Goal: Communication & Community: Answer question/provide support

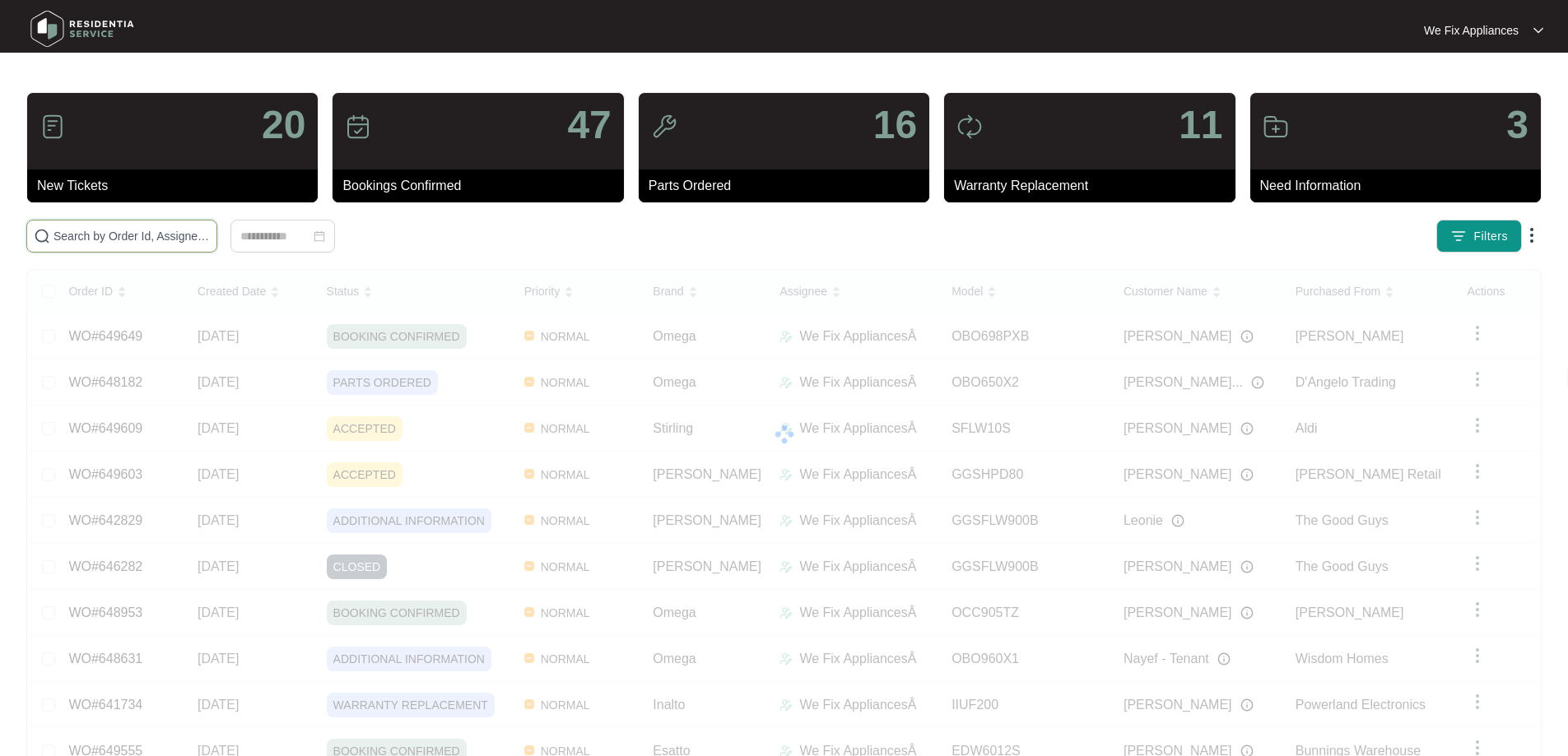
drag, startPoint x: 0, startPoint y: 0, endPoint x: 99, endPoint y: 235, distance: 255.0
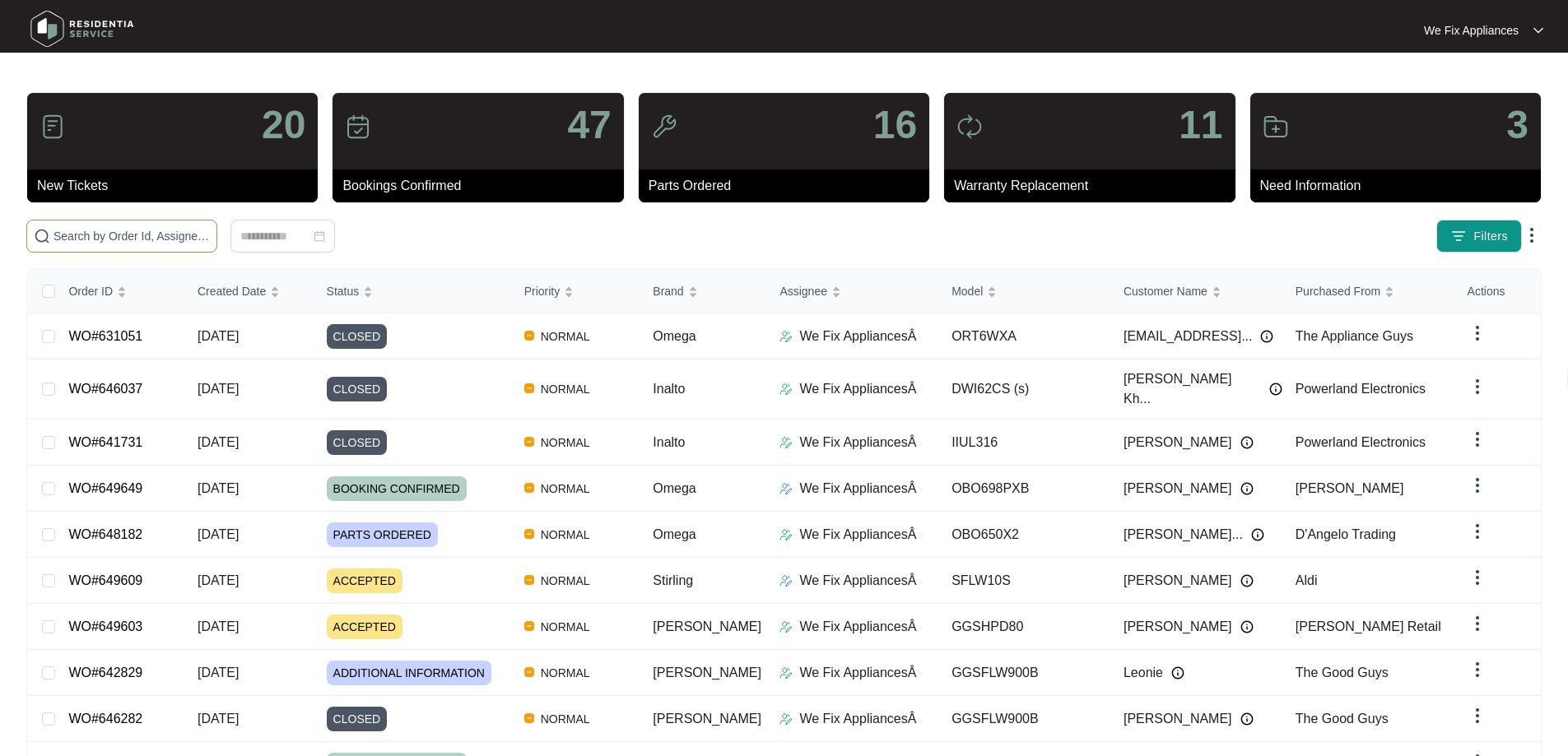
paste input "649603"
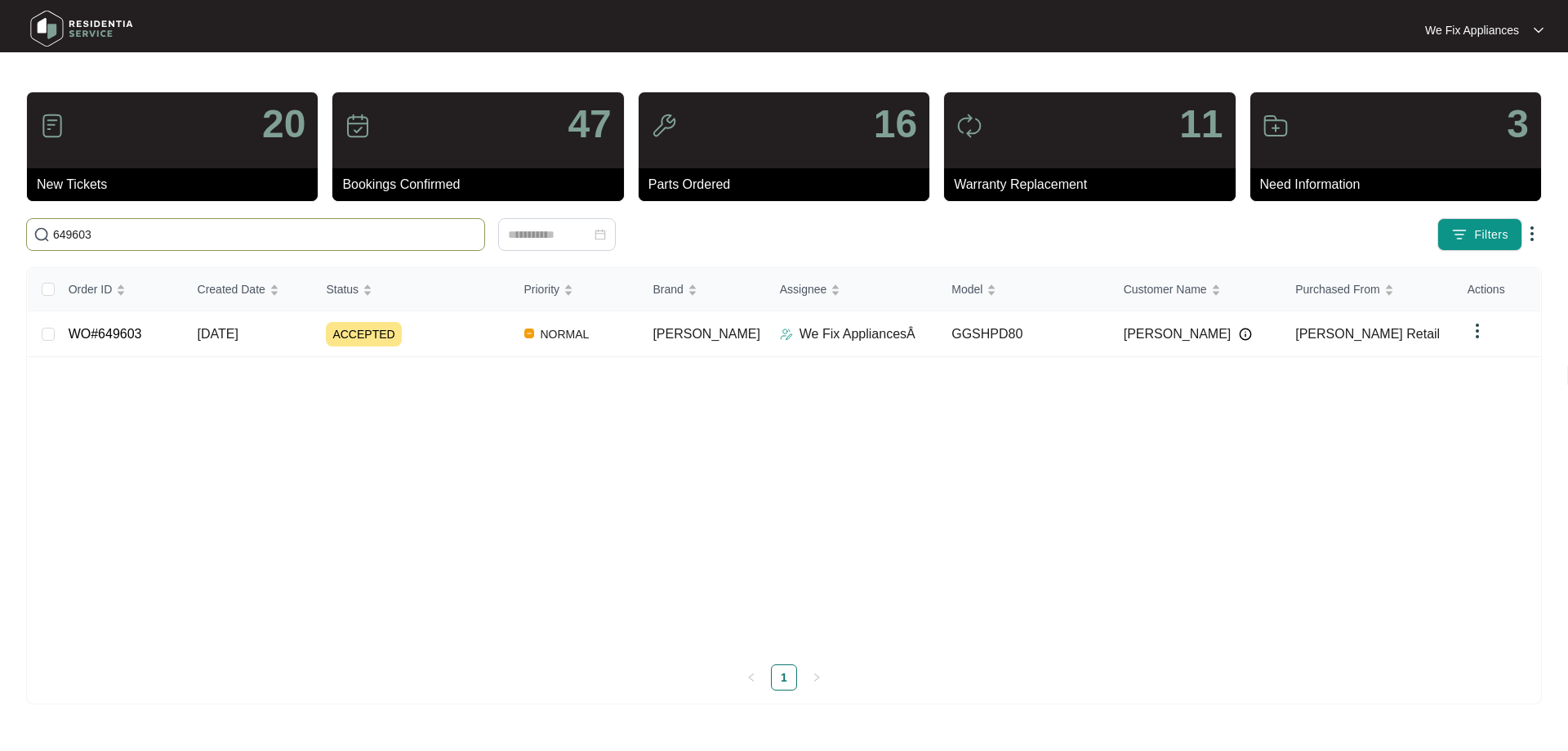
type input "649603"
click at [88, 335] on link "WO#649603" at bounding box center [105, 333] width 73 height 14
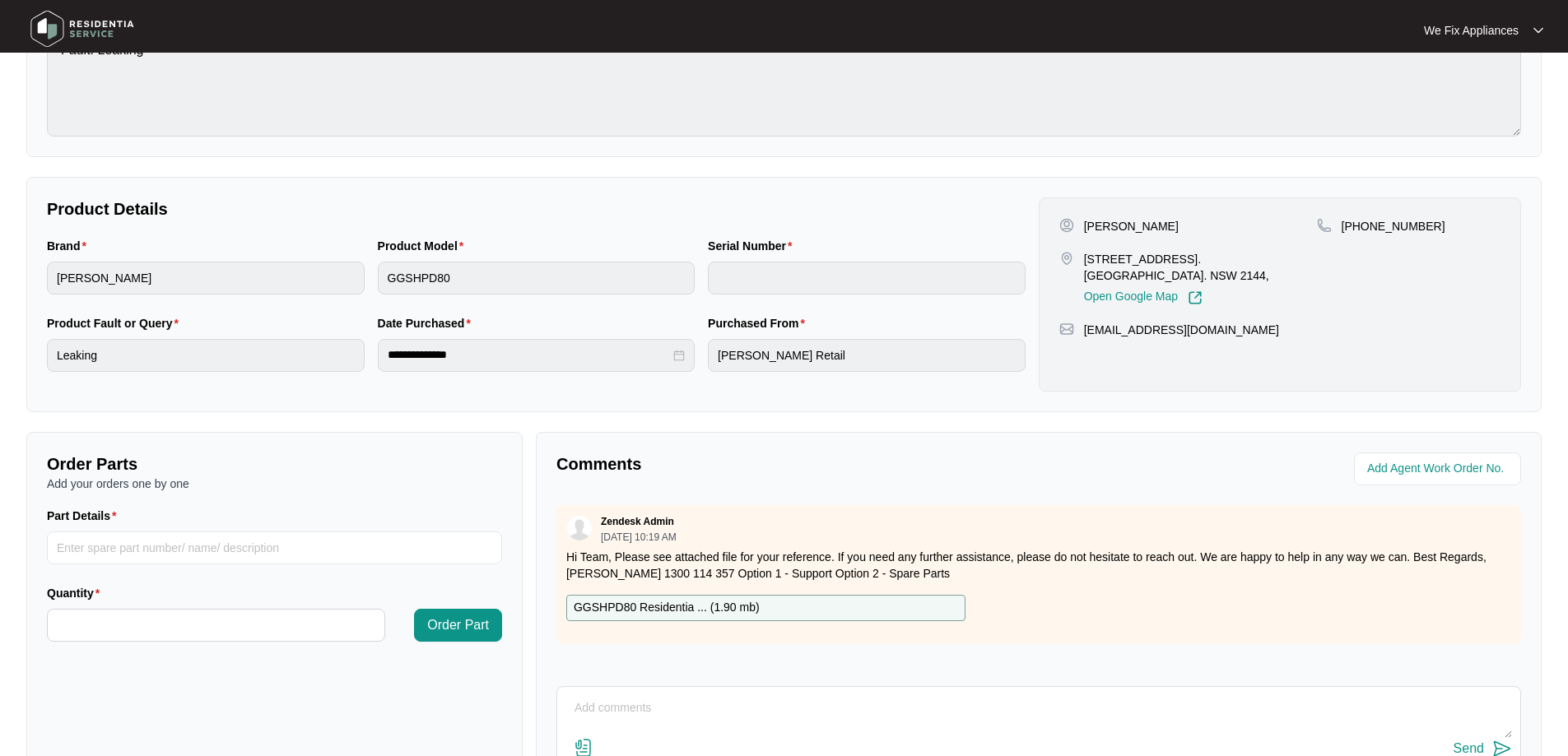
scroll to position [336, 0]
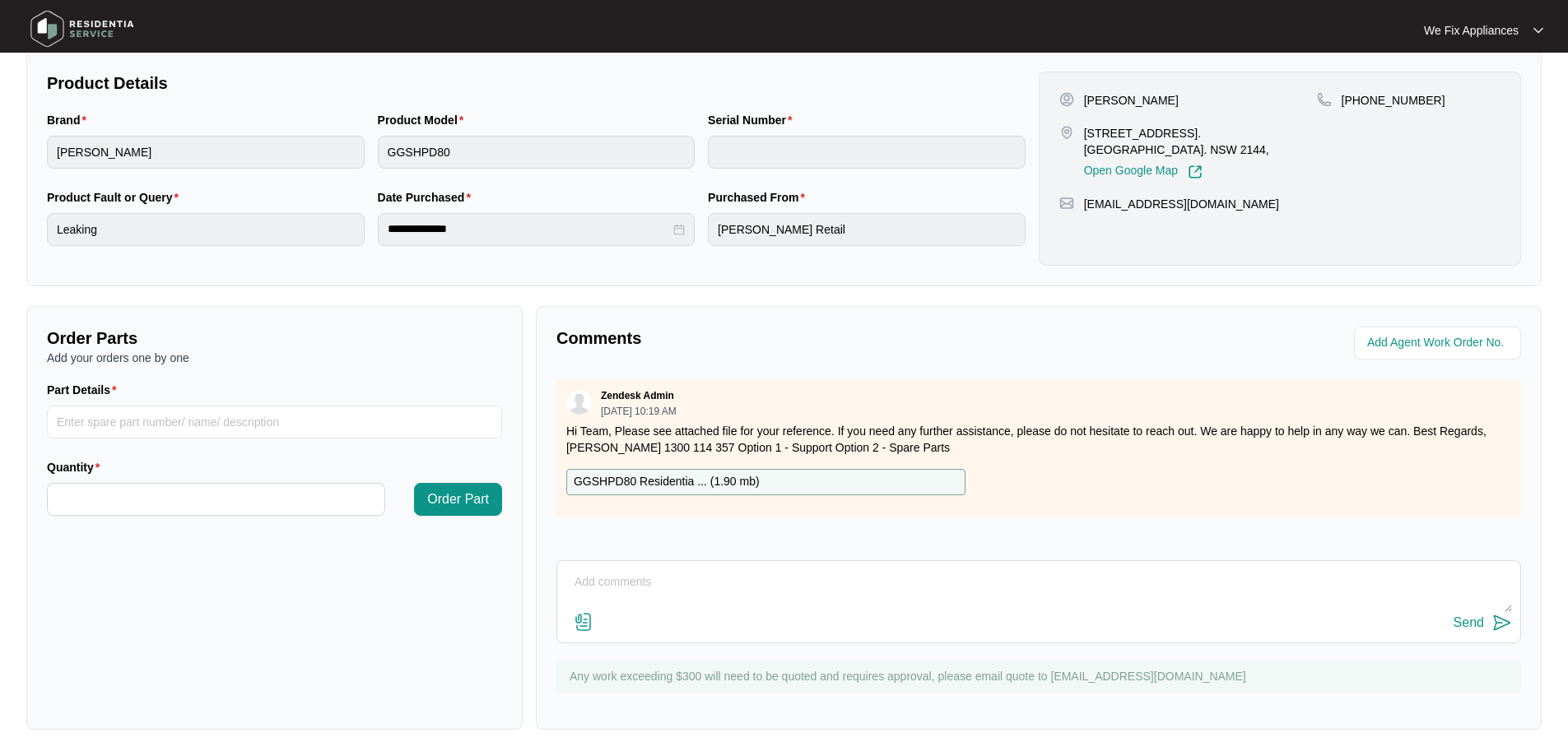
click at [652, 564] on div "Send" at bounding box center [1038, 601] width 964 height 83
click at [640, 583] on textarea at bounding box center [1039, 590] width 947 height 43
click at [909, 580] on textarea "Hi guys, this is a medical centre have left message with reception thank you" at bounding box center [1039, 590] width 947 height 43
type textarea "Hi guys, this is a medical centre have left message with reception thank you"
click at [1476, 616] on div "Send" at bounding box center [1468, 623] width 30 height 15
